Goal: Task Accomplishment & Management: Manage account settings

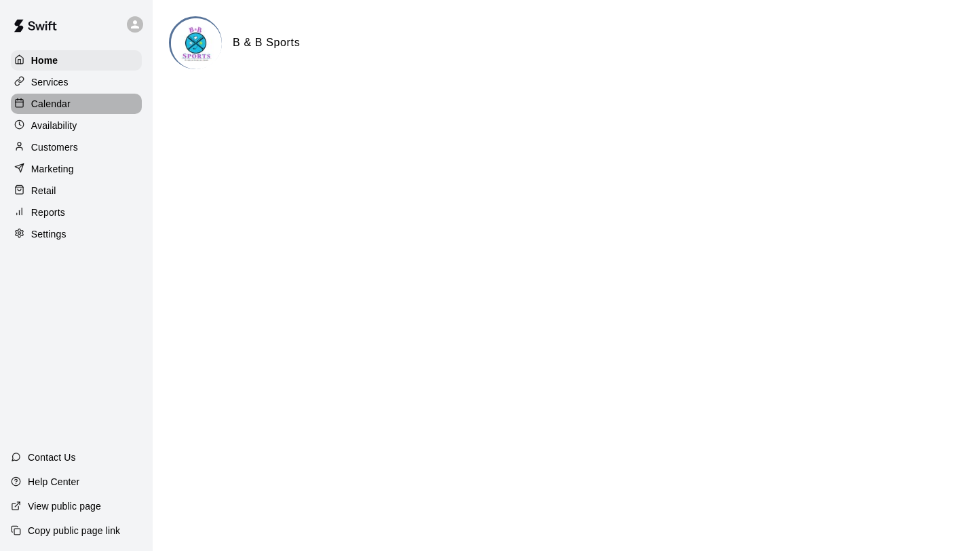
click at [36, 104] on p "Calendar" at bounding box center [50, 104] width 39 height 14
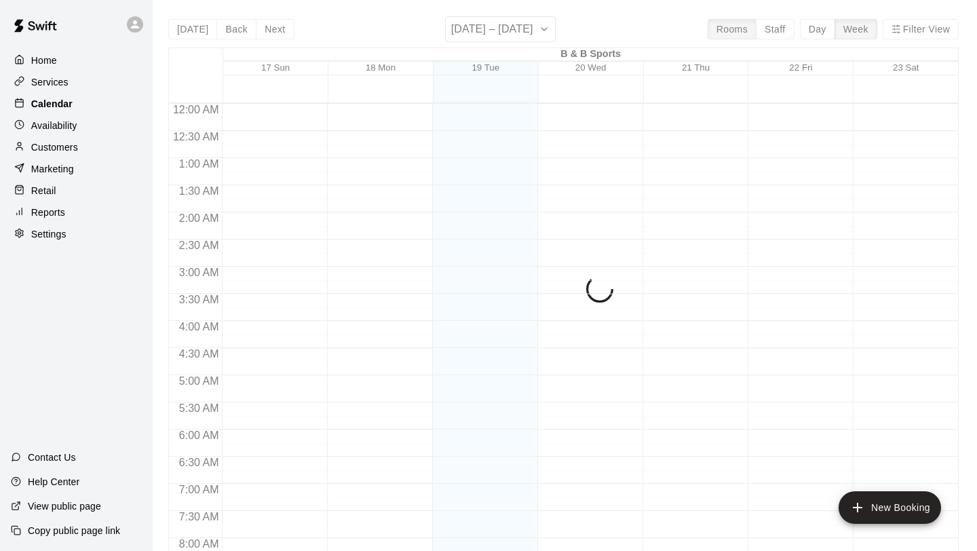
scroll to position [760, 0]
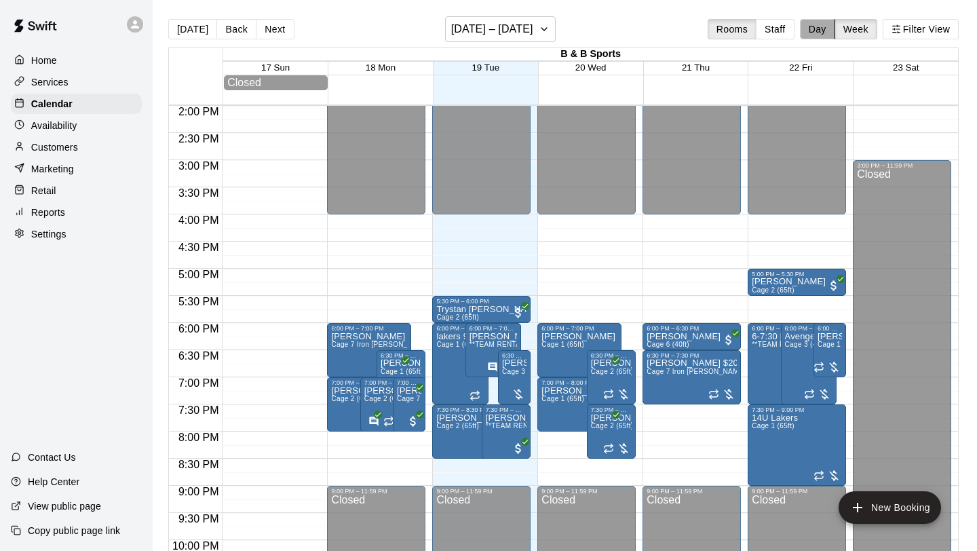
click at [810, 32] on button "Day" at bounding box center [817, 29] width 35 height 20
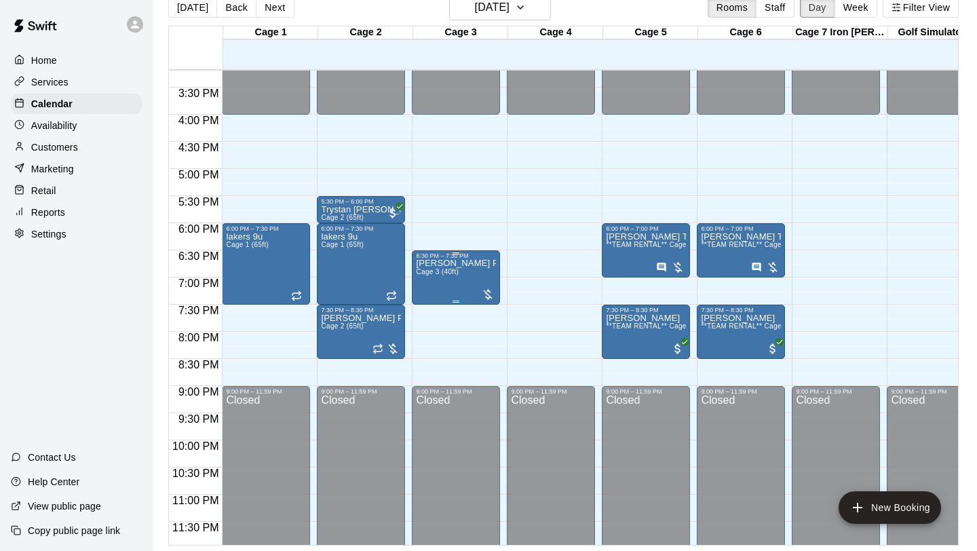
scroll to position [830, 0]
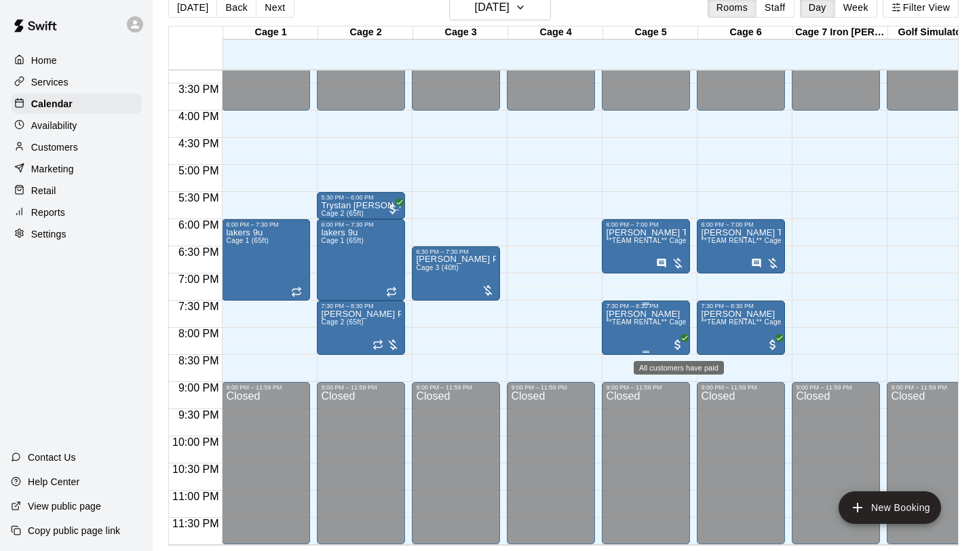
click at [681, 346] on span "All customers have paid" at bounding box center [678, 345] width 14 height 14
click at [685, 380] on img "edit" at bounding box center [686, 384] width 16 height 16
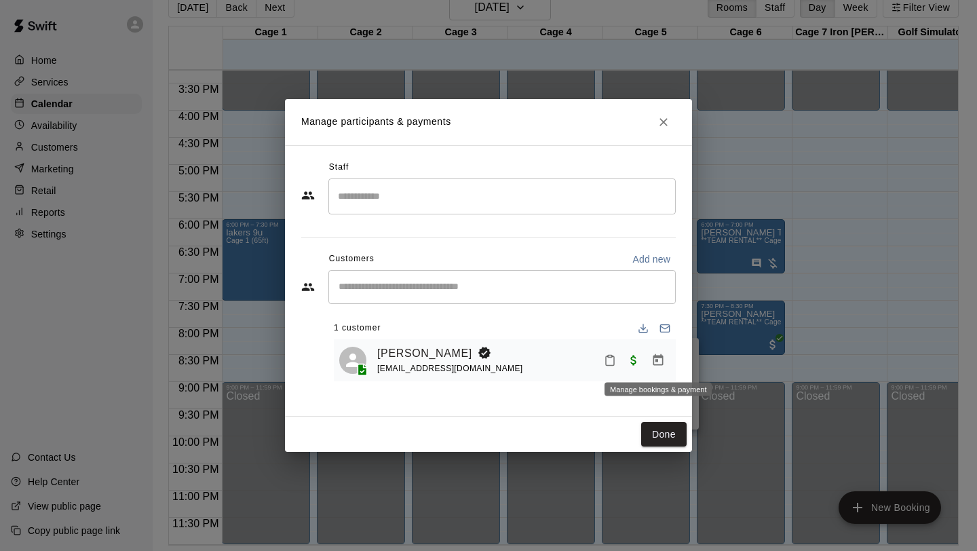
click at [662, 358] on icon "Manage bookings & payment" at bounding box center [658, 360] width 14 height 14
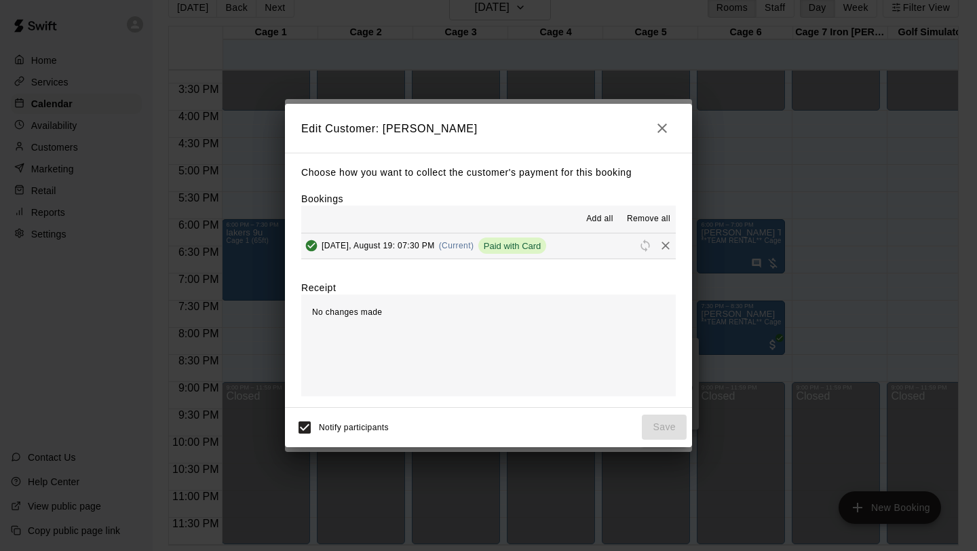
click at [664, 130] on icon "button" at bounding box center [661, 127] width 9 height 9
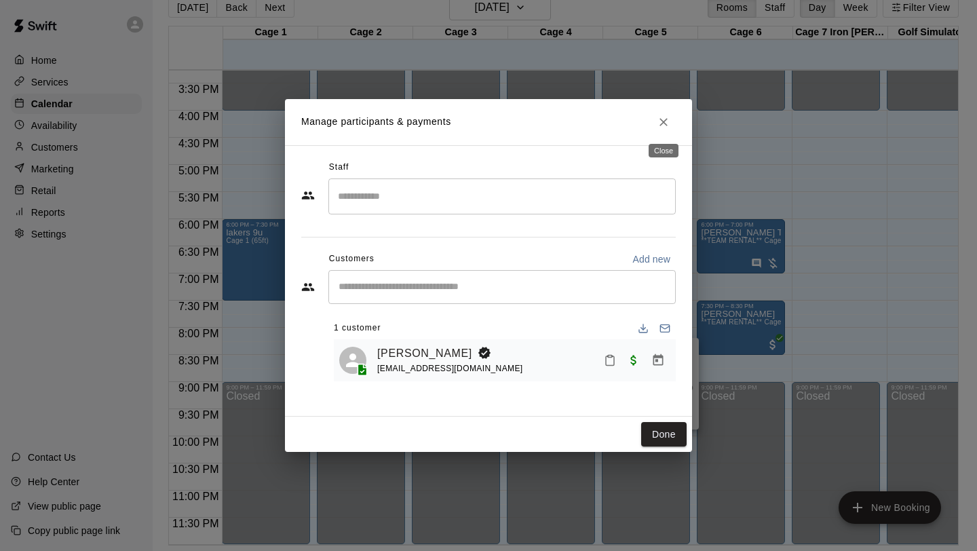
click at [661, 116] on icon "Close" at bounding box center [664, 122] width 14 height 14
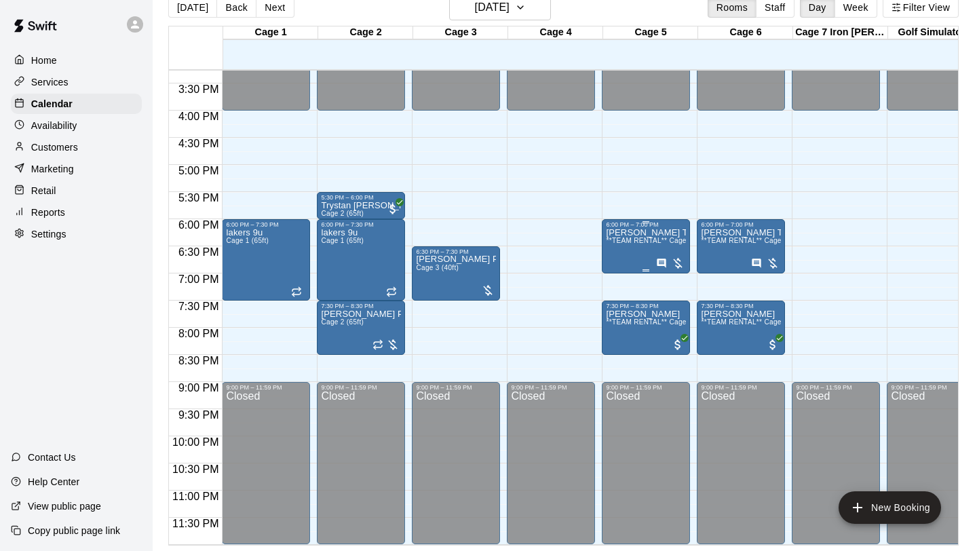
click at [684, 264] on div at bounding box center [670, 263] width 28 height 14
click at [670, 273] on icon "edit" at bounding box center [670, 270] width 16 height 16
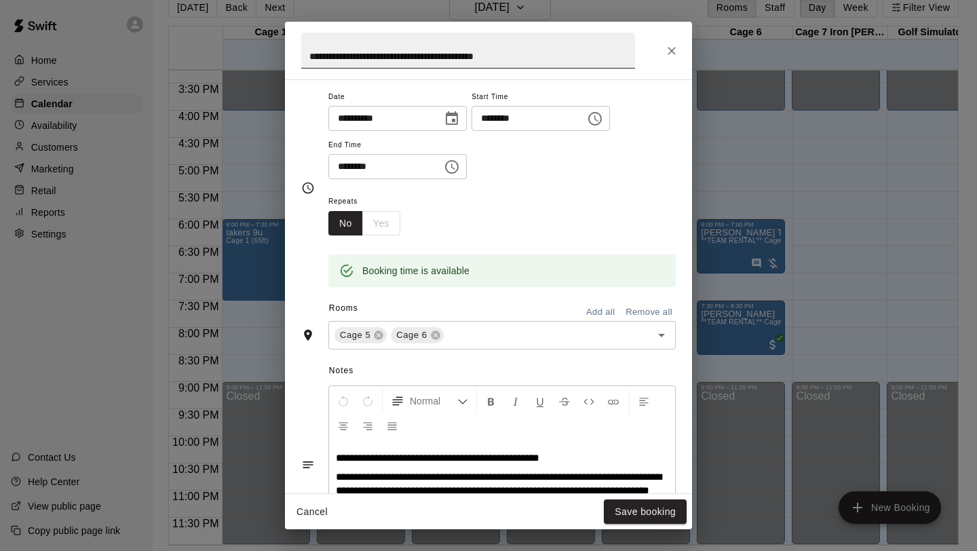
scroll to position [123, 0]
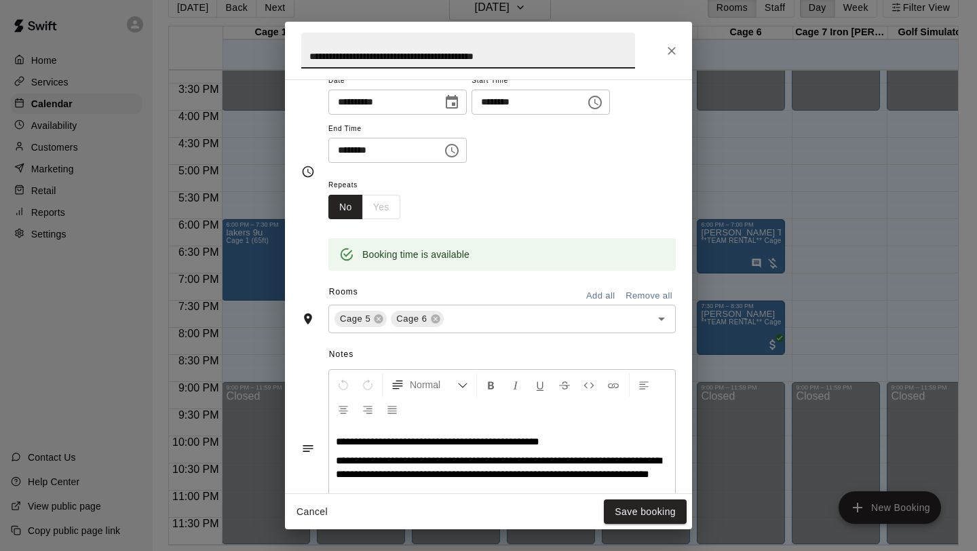
click at [510, 59] on input "**********" at bounding box center [468, 51] width 334 height 36
type input "**********"
click at [625, 514] on button "Save booking" at bounding box center [645, 511] width 83 height 25
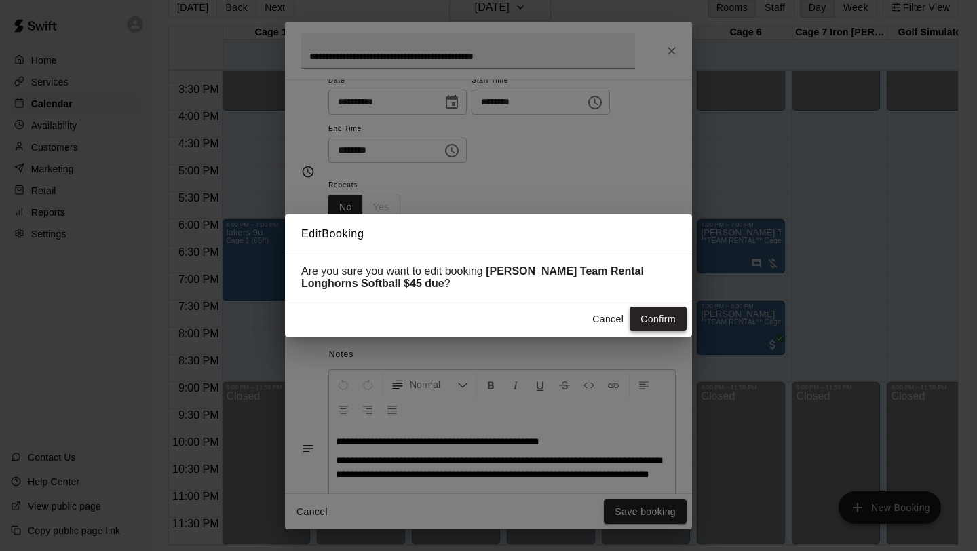
click at [655, 317] on button "Confirm" at bounding box center [658, 319] width 57 height 25
